Goal: Task Accomplishment & Management: Use online tool/utility

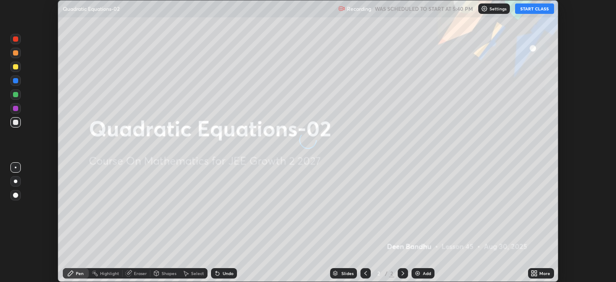
scroll to position [282, 616]
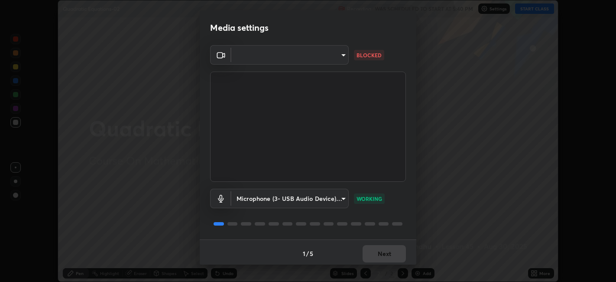
click at [343, 57] on body "Erase all Quadratic Equations-02 Recording WAS SCHEDULED TO START AT 5:40 PM Se…" at bounding box center [308, 141] width 616 height 282
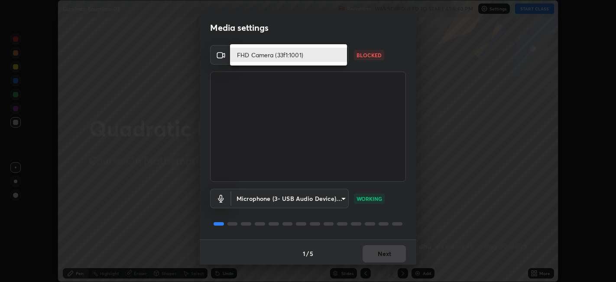
click at [332, 54] on li "FHD Camera (33f1:1001)" at bounding box center [288, 55] width 117 height 14
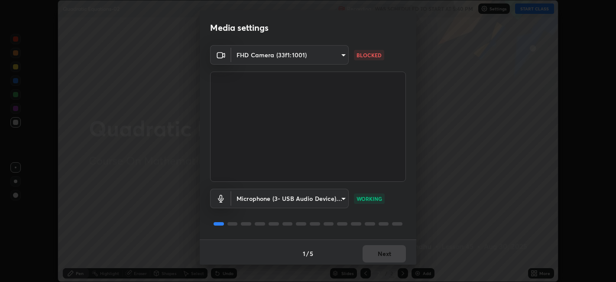
click at [343, 55] on body "Erase all Quadratic Equations-02 Recording WAS SCHEDULED TO START AT 5:40 PM Se…" at bounding box center [308, 141] width 616 height 282
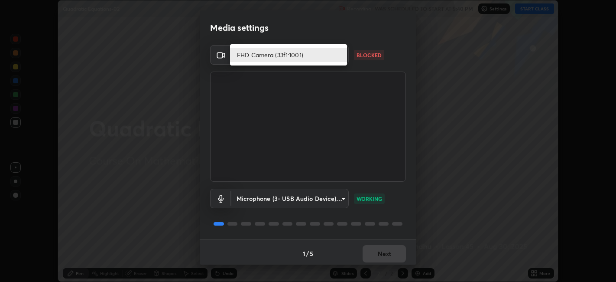
click at [337, 56] on li "FHD Camera (33f1:1001)" at bounding box center [288, 55] width 117 height 14
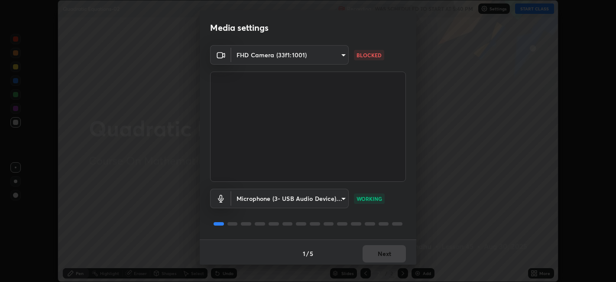
click at [341, 57] on body "Erase all Quadratic Equations-02 Recording WAS SCHEDULED TO START AT 5:40 PM Se…" at bounding box center [308, 141] width 616 height 282
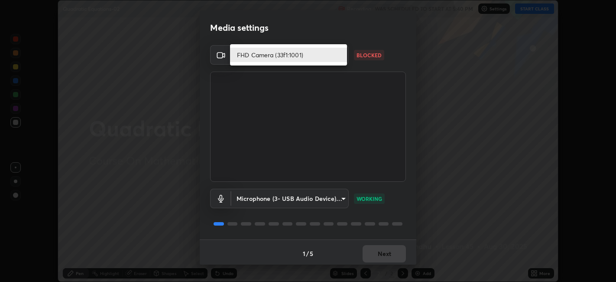
click at [330, 58] on li "FHD Camera (33f1:1001)" at bounding box center [288, 55] width 117 height 14
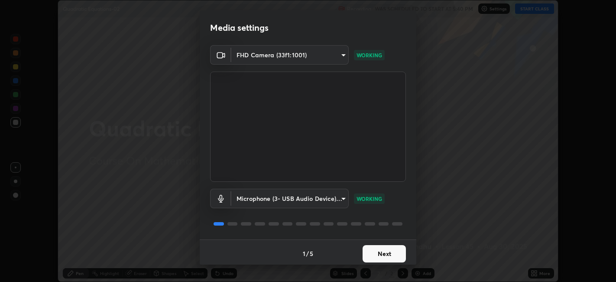
click at [397, 251] on button "Next" at bounding box center [383, 253] width 43 height 17
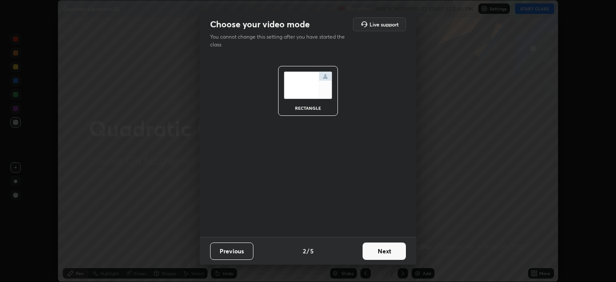
click at [398, 252] on button "Next" at bounding box center [383, 250] width 43 height 17
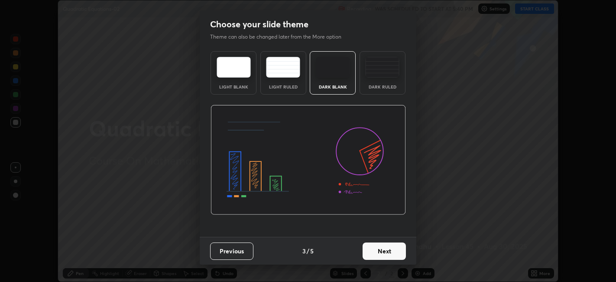
click at [395, 248] on button "Next" at bounding box center [383, 250] width 43 height 17
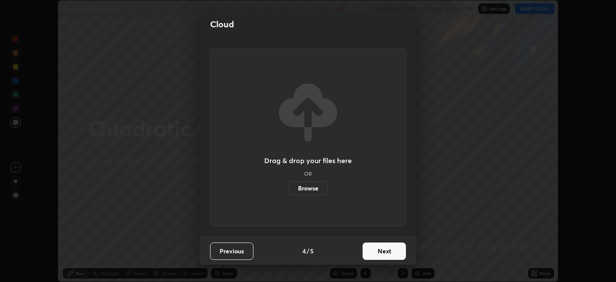
click at [397, 251] on button "Next" at bounding box center [383, 250] width 43 height 17
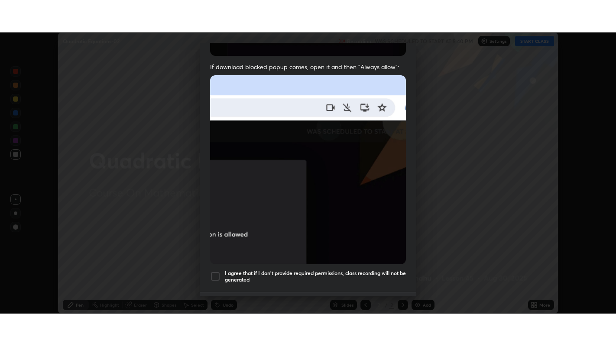
scroll to position [179, 0]
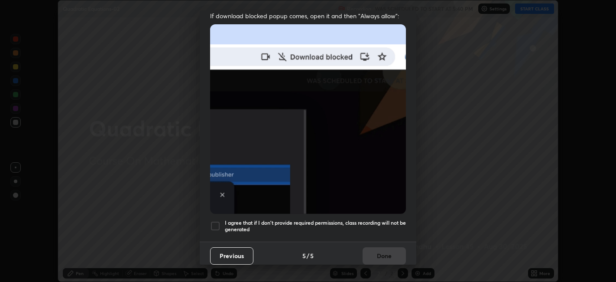
click at [346, 221] on h5 "I agree that if I don't provide required permissions, class recording will not …" at bounding box center [315, 225] width 181 height 13
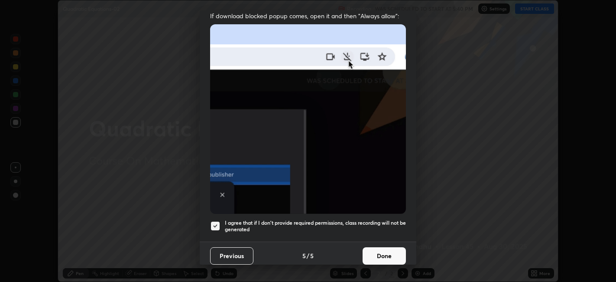
click at [393, 249] on button "Done" at bounding box center [383, 255] width 43 height 17
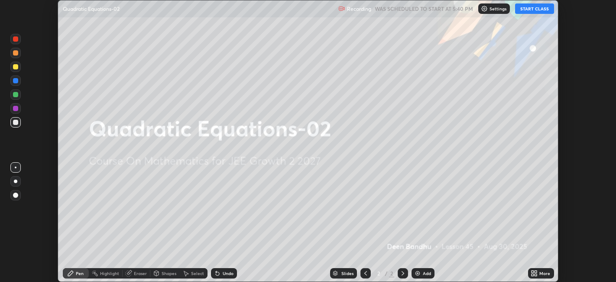
click at [532, 271] on icon at bounding box center [532, 271] width 2 height 2
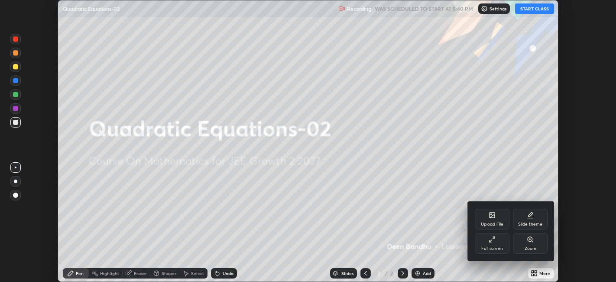
click at [490, 240] on icon at bounding box center [490, 240] width 2 height 2
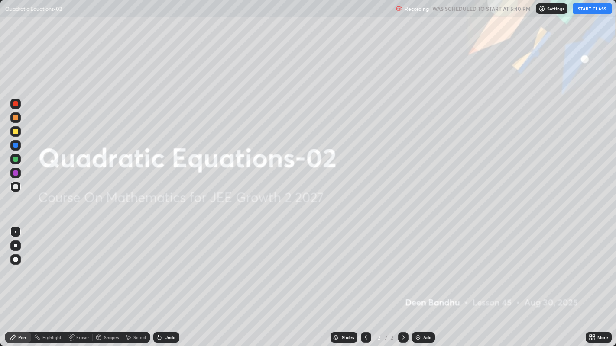
scroll to position [346, 616]
click at [592, 10] on button "START CLASS" at bounding box center [592, 8] width 39 height 10
click at [560, 7] on p "Settings" at bounding box center [559, 8] width 17 height 4
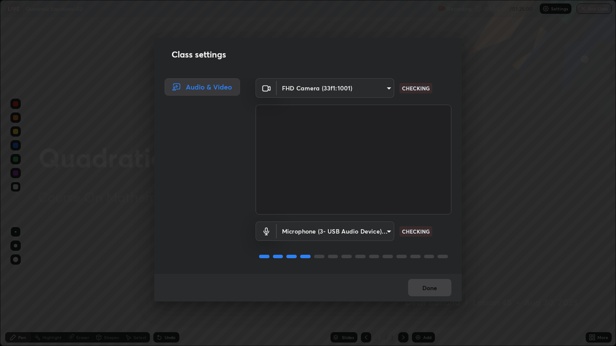
click at [353, 94] on body "Erase all LIVE Quadratic Equations-02 Recording 00:00:29 / 01:25:00 Settings En…" at bounding box center [308, 173] width 616 height 346
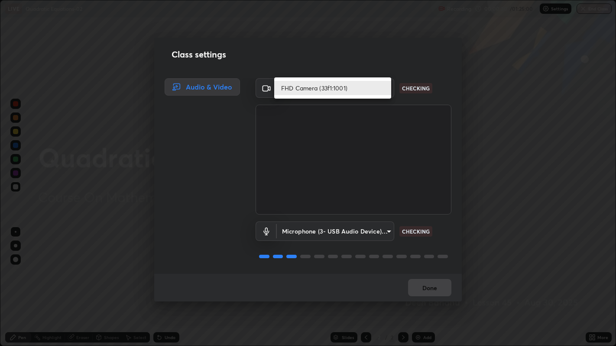
click at [339, 87] on li "FHD Camera (33f1:1001)" at bounding box center [332, 88] width 117 height 14
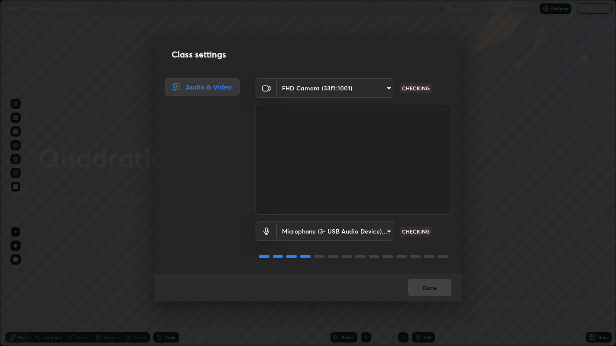
click at [333, 230] on body "Erase all LIVE Quadratic Equations-02 Recording 00:00:31 / 01:25:00 Settings En…" at bounding box center [308, 173] width 616 height 346
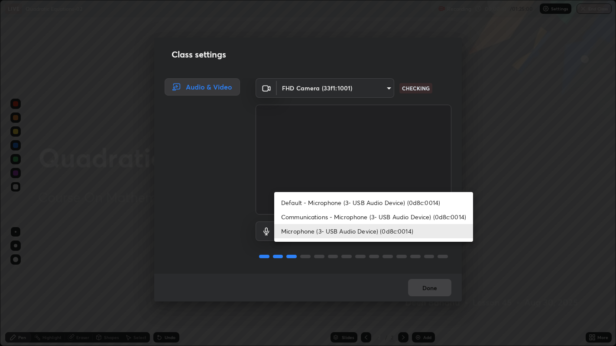
click at [335, 204] on li "Default - Microphone (3- USB Audio Device) (0d8c:0014)" at bounding box center [373, 203] width 199 height 14
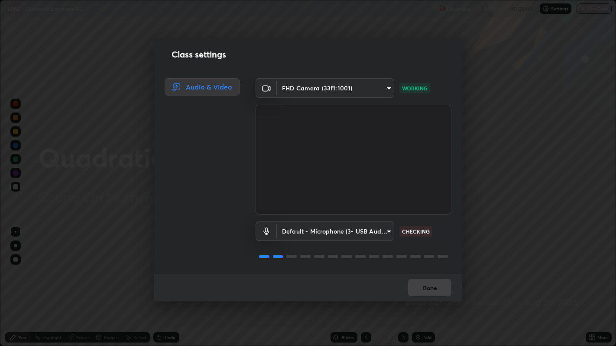
click at [329, 229] on body "Erase all LIVE Quadratic Equations-02 Recording 00:00:32 / 01:25:00 Settings En…" at bounding box center [308, 173] width 616 height 346
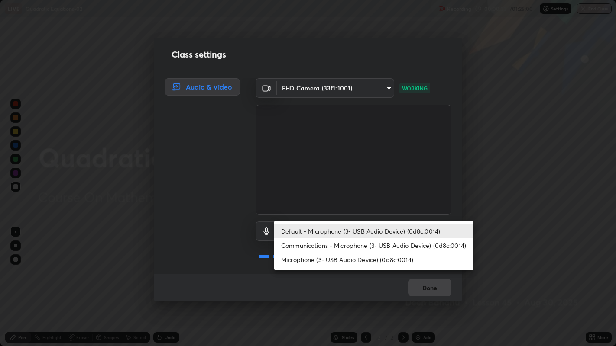
click at [367, 257] on li "Microphone (3- USB Audio Device) (0d8c:0014)" at bounding box center [373, 260] width 199 height 14
type input "f80c1ba664c98414c337c421b09a86f2b86ad26f55fea11bfdcb8ca0282dac50"
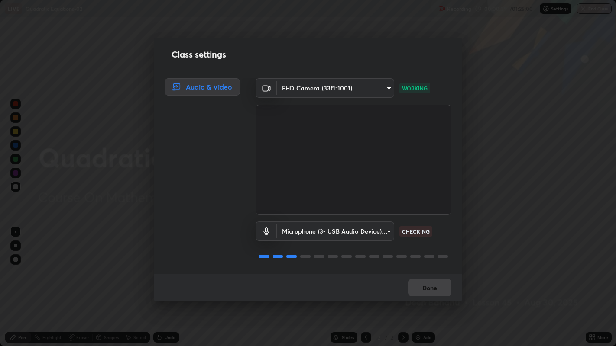
scroll to position [0, 0]
click at [434, 281] on button "Done" at bounding box center [429, 287] width 43 height 17
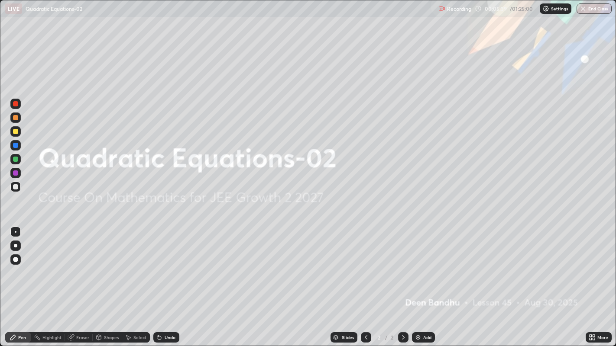
click at [424, 281] on div "Add" at bounding box center [427, 338] width 8 height 4
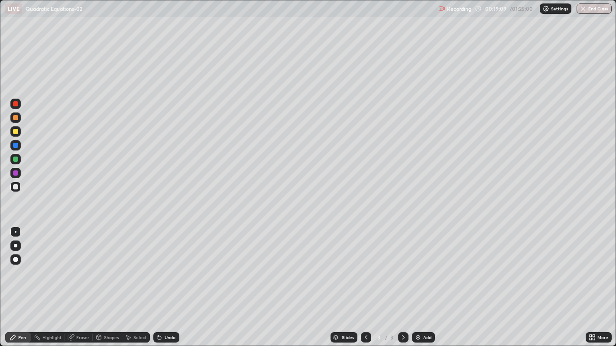
click at [426, 281] on div "Add" at bounding box center [427, 338] width 8 height 4
click at [365, 281] on icon at bounding box center [365, 337] width 7 height 7
click at [403, 281] on div at bounding box center [403, 338] width 10 height 10
click at [425, 281] on div "Add" at bounding box center [427, 338] width 8 height 4
click at [17, 120] on div at bounding box center [15, 117] width 5 height 5
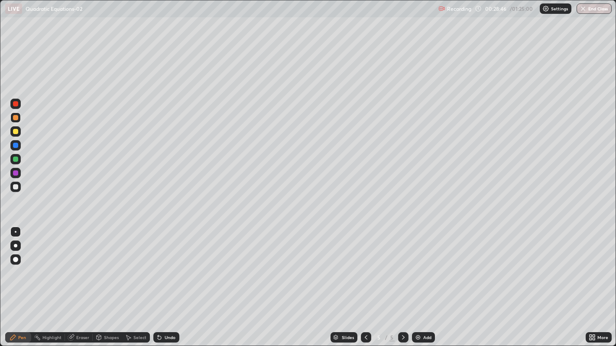
click at [364, 281] on icon at bounding box center [365, 337] width 7 height 7
click at [401, 281] on icon at bounding box center [403, 337] width 7 height 7
click at [402, 281] on icon at bounding box center [403, 337] width 7 height 7
click at [364, 281] on icon at bounding box center [365, 337] width 7 height 7
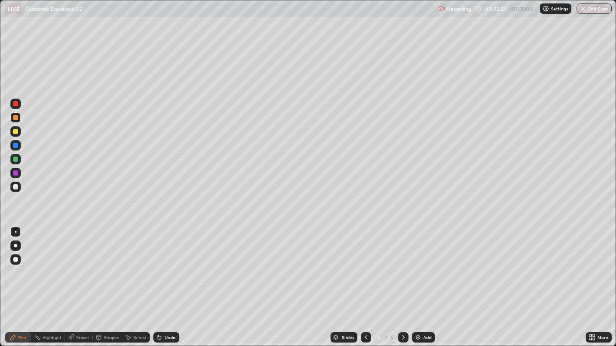
click at [366, 281] on icon at bounding box center [365, 337] width 7 height 7
click at [365, 281] on icon at bounding box center [365, 337] width 7 height 7
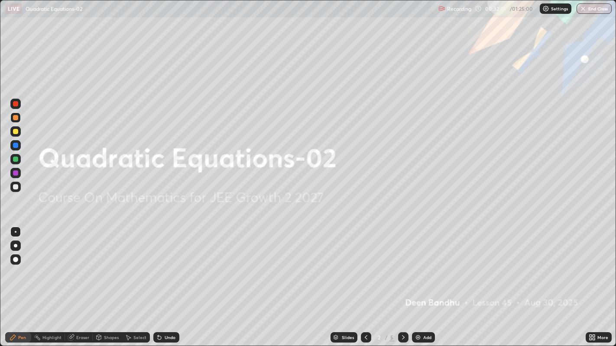
click at [402, 281] on icon at bounding box center [403, 337] width 7 height 7
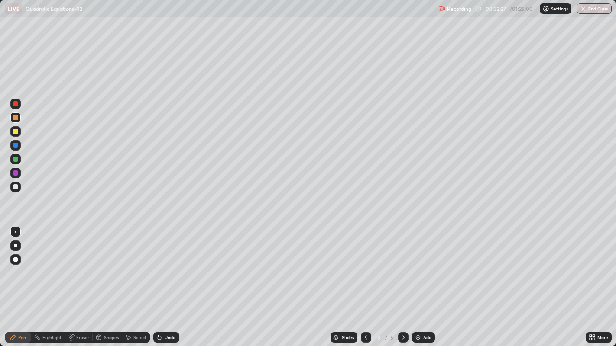
click at [401, 281] on icon at bounding box center [403, 337] width 7 height 7
click at [402, 281] on icon at bounding box center [403, 337] width 7 height 7
click at [425, 281] on div "Add" at bounding box center [427, 338] width 8 height 4
click at [84, 281] on div "Eraser" at bounding box center [82, 338] width 13 height 4
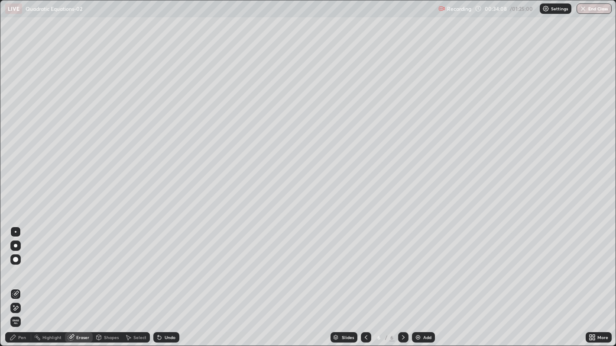
click at [20, 281] on div "Pen" at bounding box center [22, 338] width 8 height 4
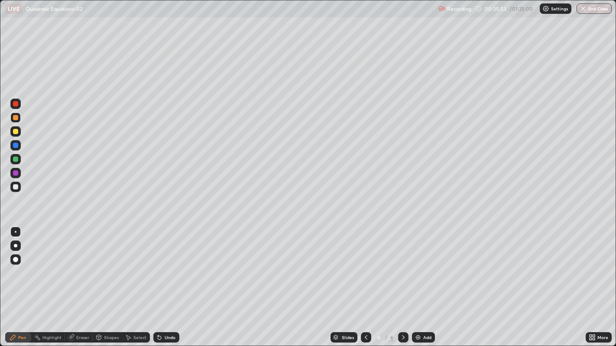
click at [364, 281] on icon at bounding box center [365, 337] width 7 height 7
click at [365, 281] on icon at bounding box center [365, 337] width 7 height 7
click at [402, 281] on icon at bounding box center [403, 338] width 3 height 4
click at [402, 281] on icon at bounding box center [403, 337] width 7 height 7
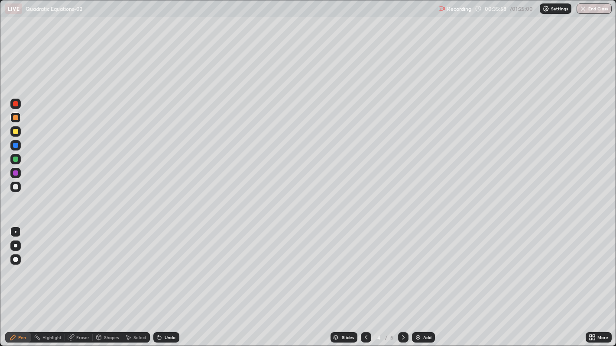
click at [403, 281] on icon at bounding box center [403, 337] width 7 height 7
click at [422, 281] on div "Add" at bounding box center [423, 338] width 23 height 10
click at [365, 281] on icon at bounding box center [365, 337] width 7 height 7
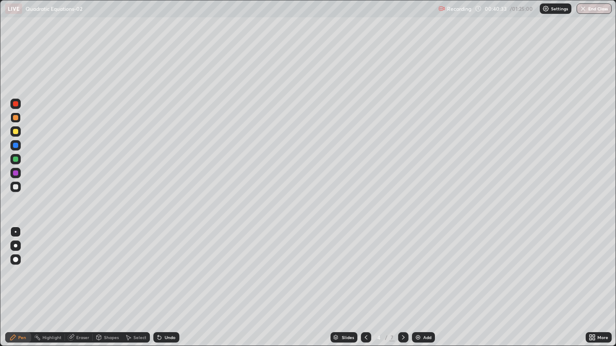
click at [364, 281] on icon at bounding box center [365, 337] width 7 height 7
click at [401, 281] on icon at bounding box center [403, 337] width 7 height 7
click at [402, 281] on icon at bounding box center [403, 337] width 7 height 7
click at [402, 281] on icon at bounding box center [403, 338] width 3 height 4
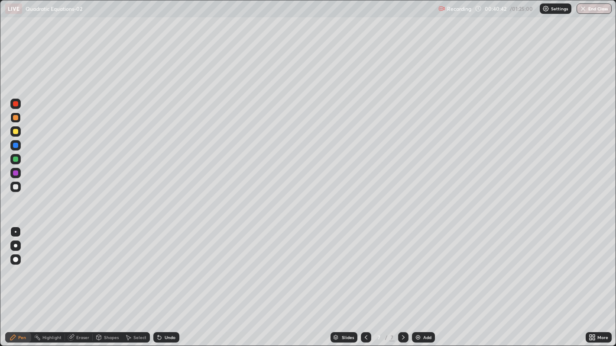
click at [425, 281] on div "Add" at bounding box center [427, 338] width 8 height 4
click at [364, 281] on icon at bounding box center [365, 337] width 7 height 7
click at [366, 281] on icon at bounding box center [365, 337] width 7 height 7
click at [365, 281] on icon at bounding box center [365, 337] width 7 height 7
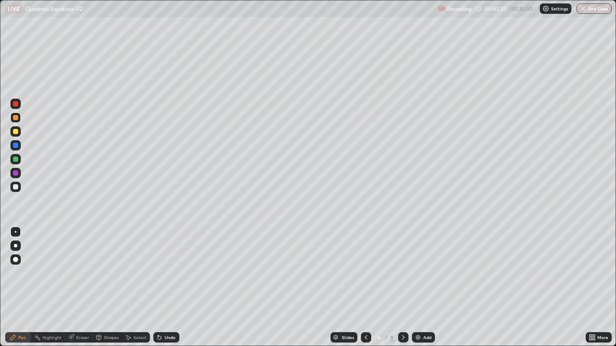
click at [367, 281] on div at bounding box center [366, 338] width 10 height 10
click at [136, 281] on div "Select" at bounding box center [139, 338] width 13 height 4
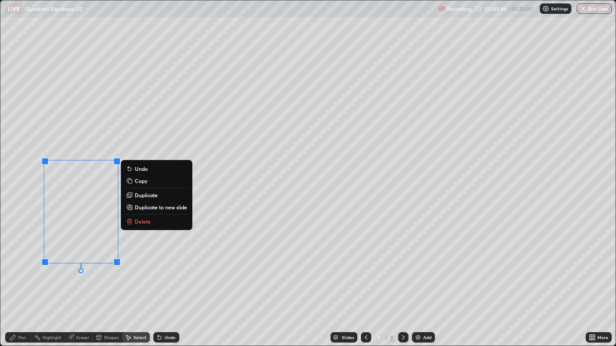
click at [140, 182] on p "Copy" at bounding box center [141, 181] width 13 height 7
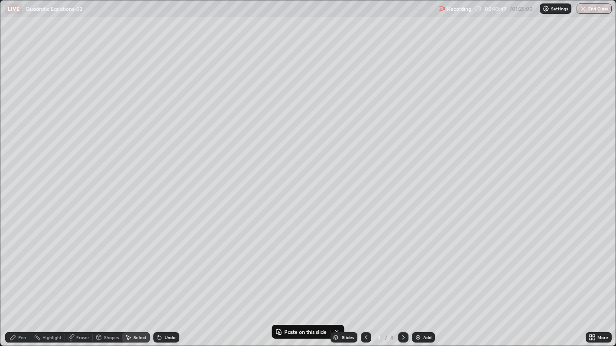
click at [401, 281] on icon at bounding box center [403, 337] width 7 height 7
click at [403, 281] on icon at bounding box center [403, 338] width 3 height 4
click at [402, 281] on icon at bounding box center [403, 337] width 7 height 7
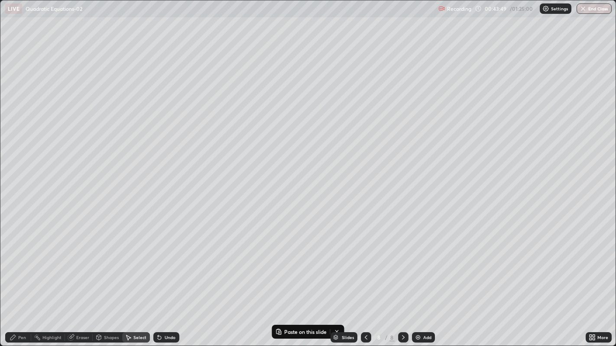
click at [401, 281] on icon at bounding box center [403, 337] width 7 height 7
click at [425, 281] on div "Add" at bounding box center [427, 338] width 8 height 4
click at [103, 83] on p "Paste here" at bounding box center [100, 81] width 26 height 7
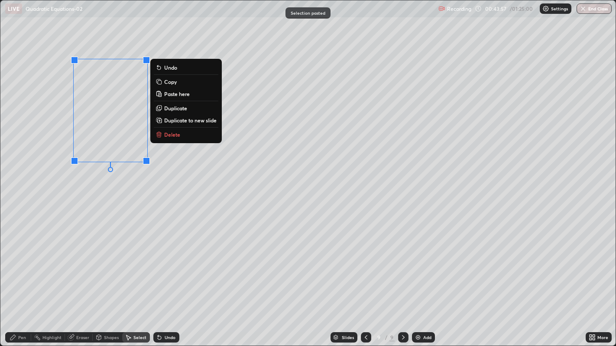
click at [22, 281] on div "Pen" at bounding box center [22, 338] width 8 height 4
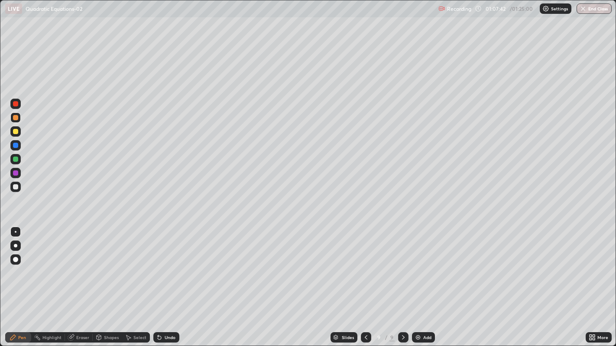
click at [426, 281] on div "Add" at bounding box center [427, 338] width 8 height 4
click at [366, 281] on icon at bounding box center [365, 338] width 3 height 4
click at [403, 281] on icon at bounding box center [403, 338] width 3 height 4
click at [365, 281] on icon at bounding box center [365, 337] width 7 height 7
click at [405, 281] on div at bounding box center [403, 338] width 10 height 10
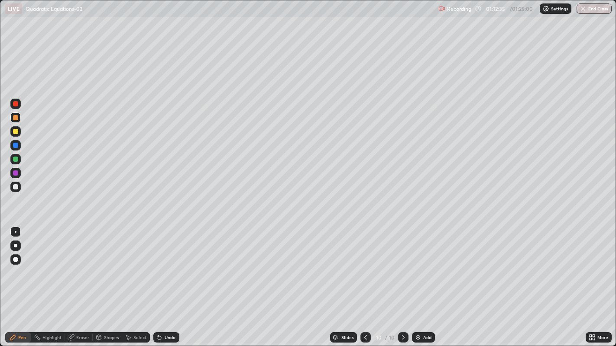
click at [427, 281] on div "Add" at bounding box center [427, 338] width 8 height 4
click at [364, 281] on icon at bounding box center [365, 337] width 7 height 7
click at [402, 281] on icon at bounding box center [403, 337] width 7 height 7
click at [401, 281] on icon at bounding box center [403, 337] width 7 height 7
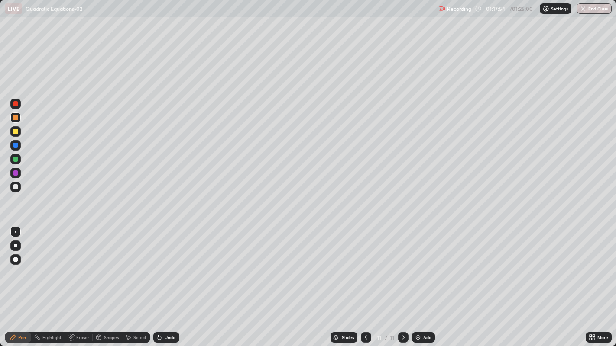
click at [594, 10] on button "End Class" at bounding box center [593, 8] width 35 height 10
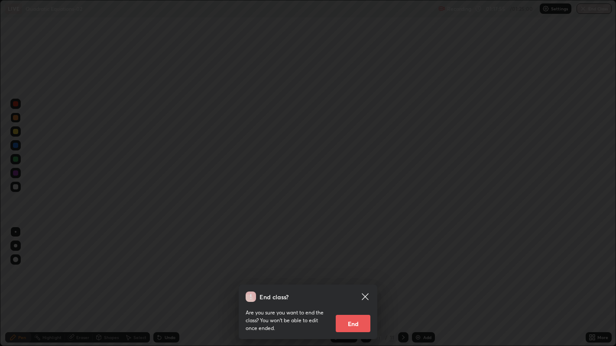
click at [365, 281] on button "End" at bounding box center [353, 323] width 35 height 17
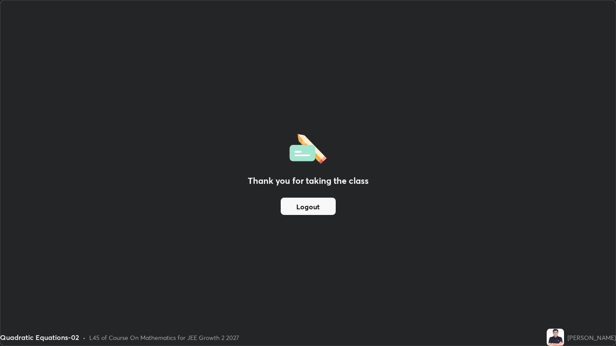
click at [326, 210] on button "Logout" at bounding box center [308, 206] width 55 height 17
